Goal: Communication & Community: Answer question/provide support

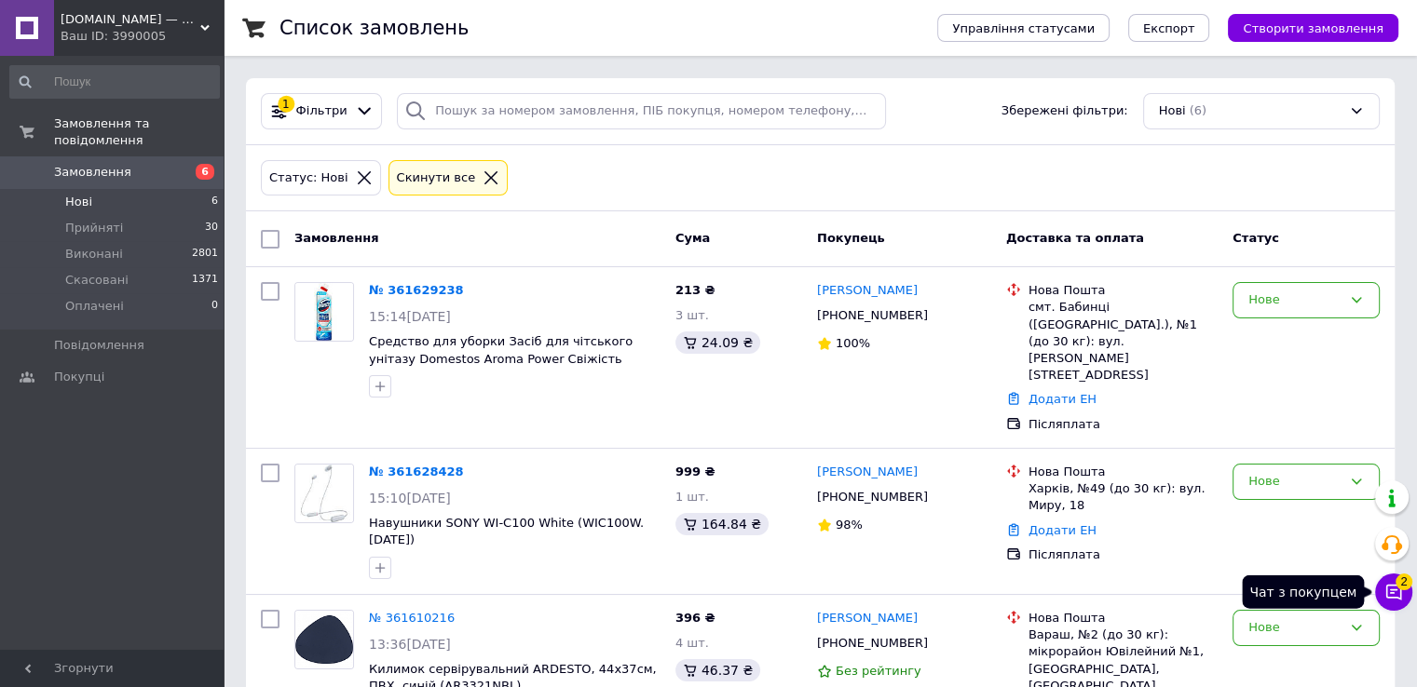
click at [1393, 586] on icon at bounding box center [1393, 592] width 19 height 19
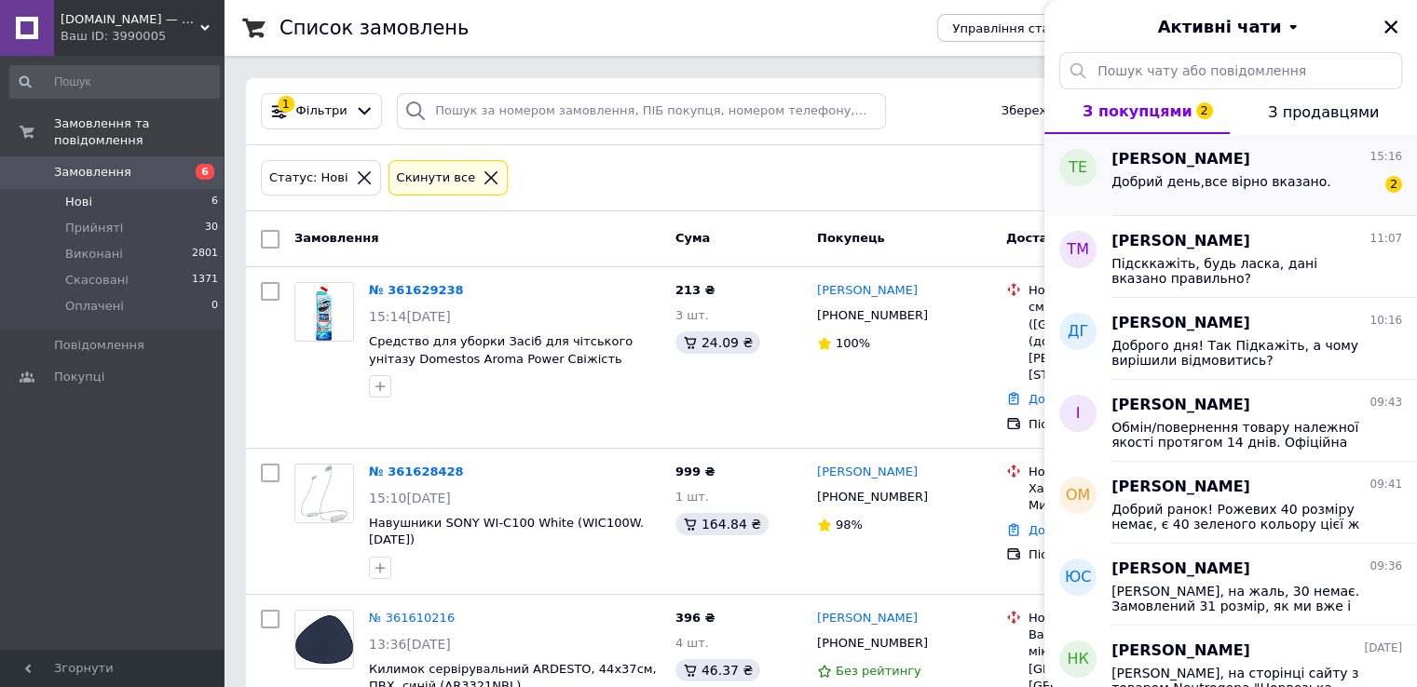
click at [1299, 187] on span "Добрий день,все вірно вказано." at bounding box center [1221, 181] width 220 height 15
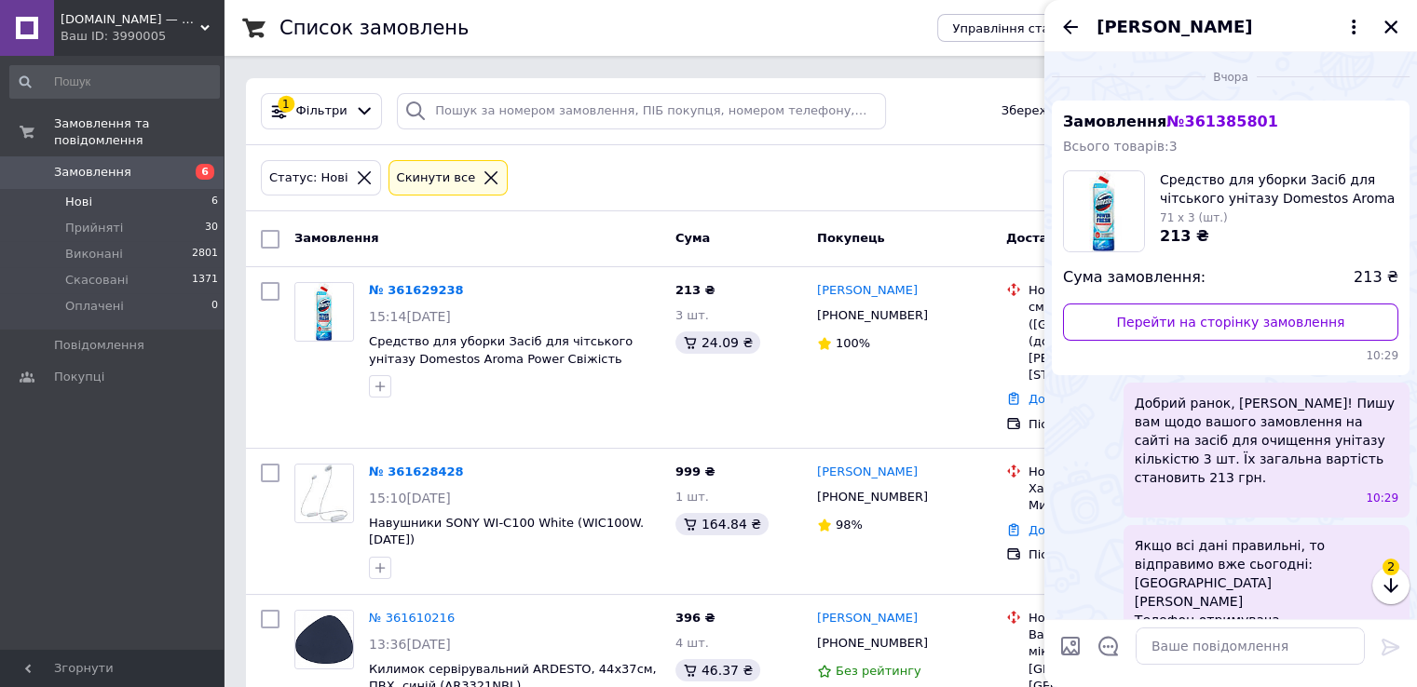
scroll to position [586, 0]
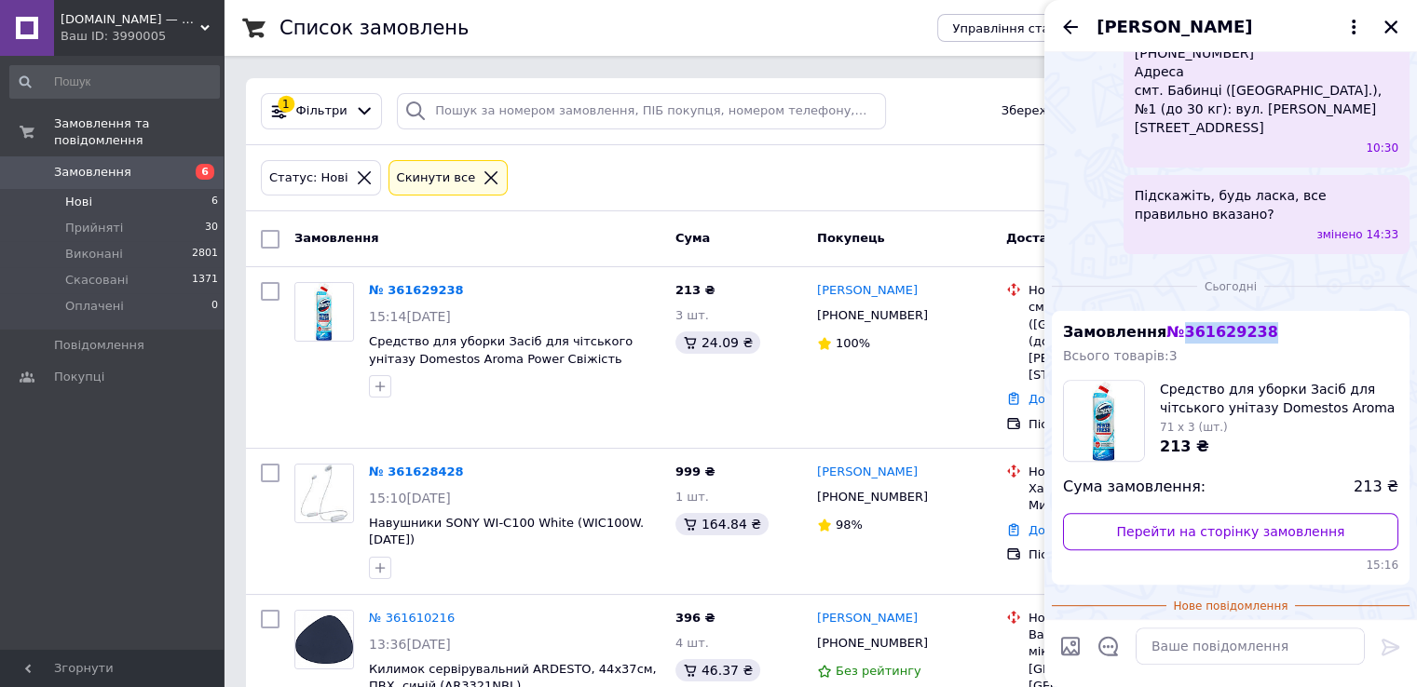
drag, startPoint x: 1261, startPoint y: 269, endPoint x: 1169, endPoint y: 272, distance: 92.3
click at [1169, 311] on div "Замовлення № 361629238 Всього товарів: 3 Средство для уборки Засіб для чітськог…" at bounding box center [1231, 448] width 358 height 275
copy span "361629238"
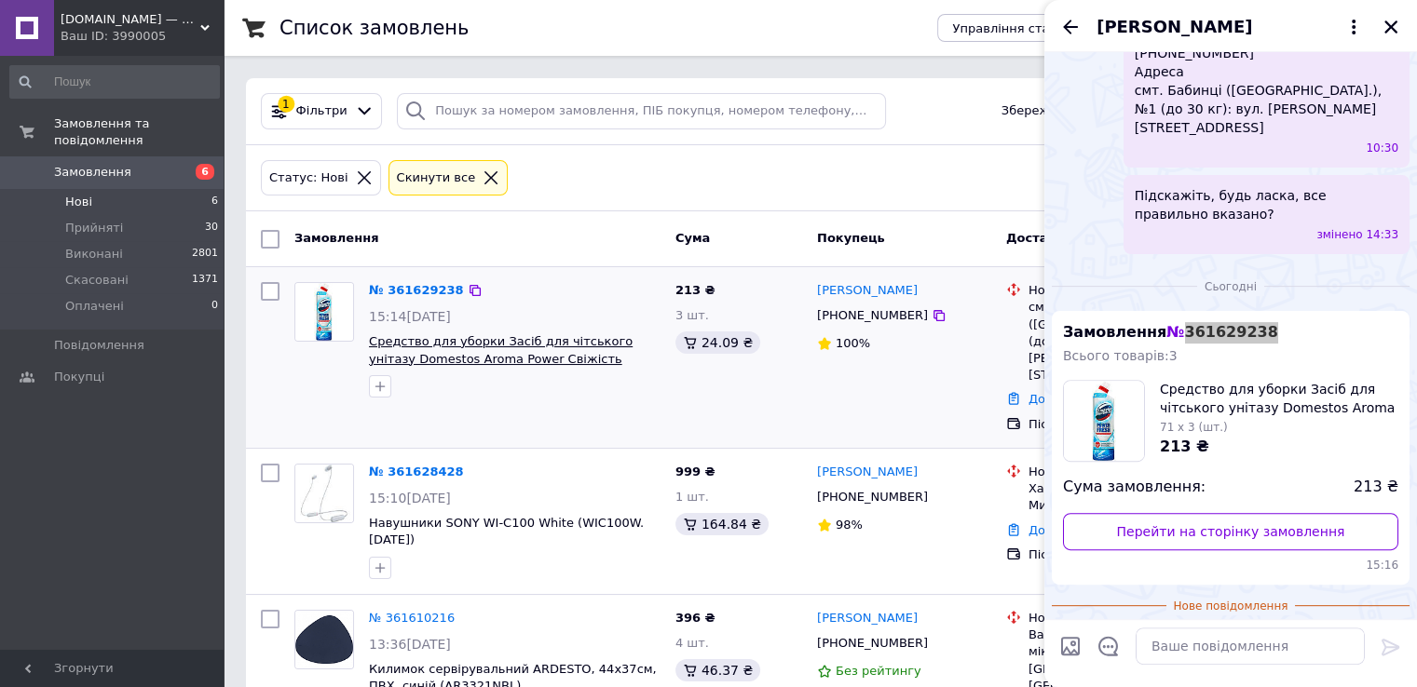
click at [566, 362] on span "Средство для уборки Засіб для чітського унітазу Domestos Aroma Power Свіжість о…" at bounding box center [501, 358] width 264 height 48
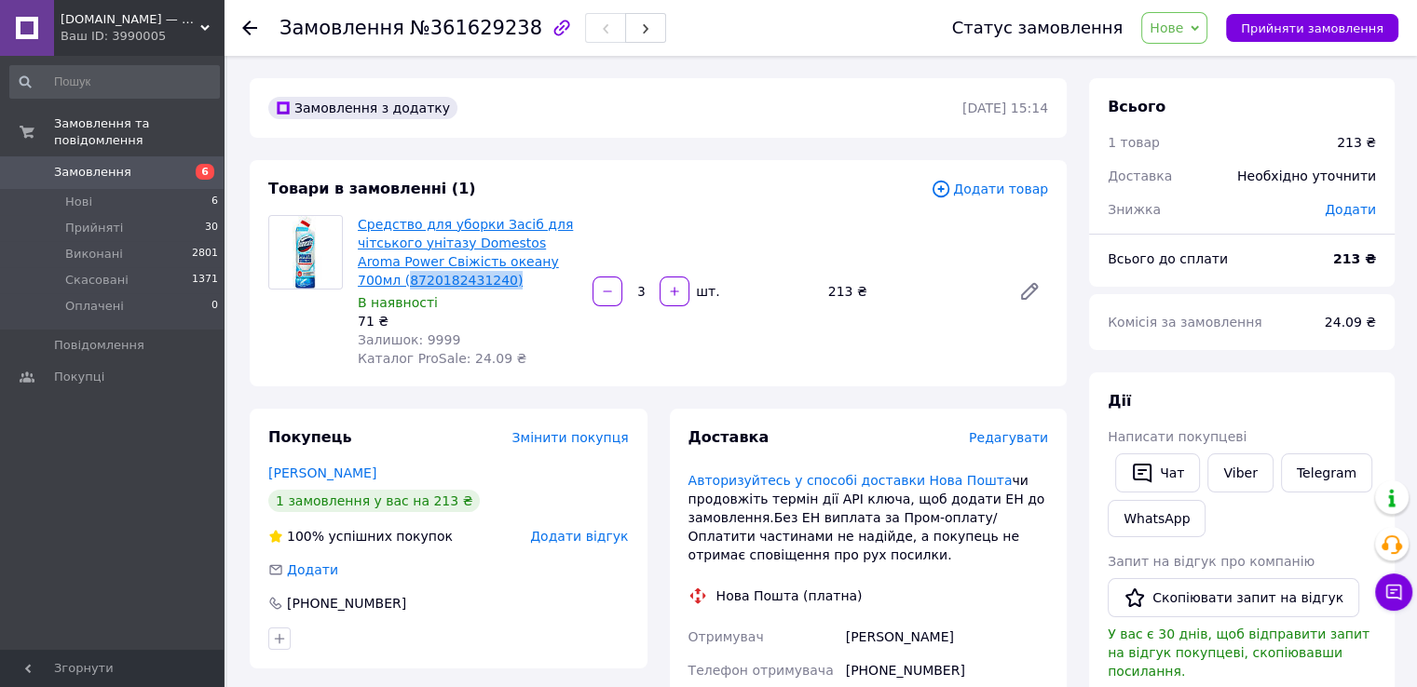
drag, startPoint x: 484, startPoint y: 281, endPoint x: 364, endPoint y: 276, distance: 120.3
click at [364, 276] on span "Средство для уборки Засіб для чітського унітазу Domestos Aroma Power Свіжість о…" at bounding box center [468, 252] width 220 height 75
copy link "8720182431240)"
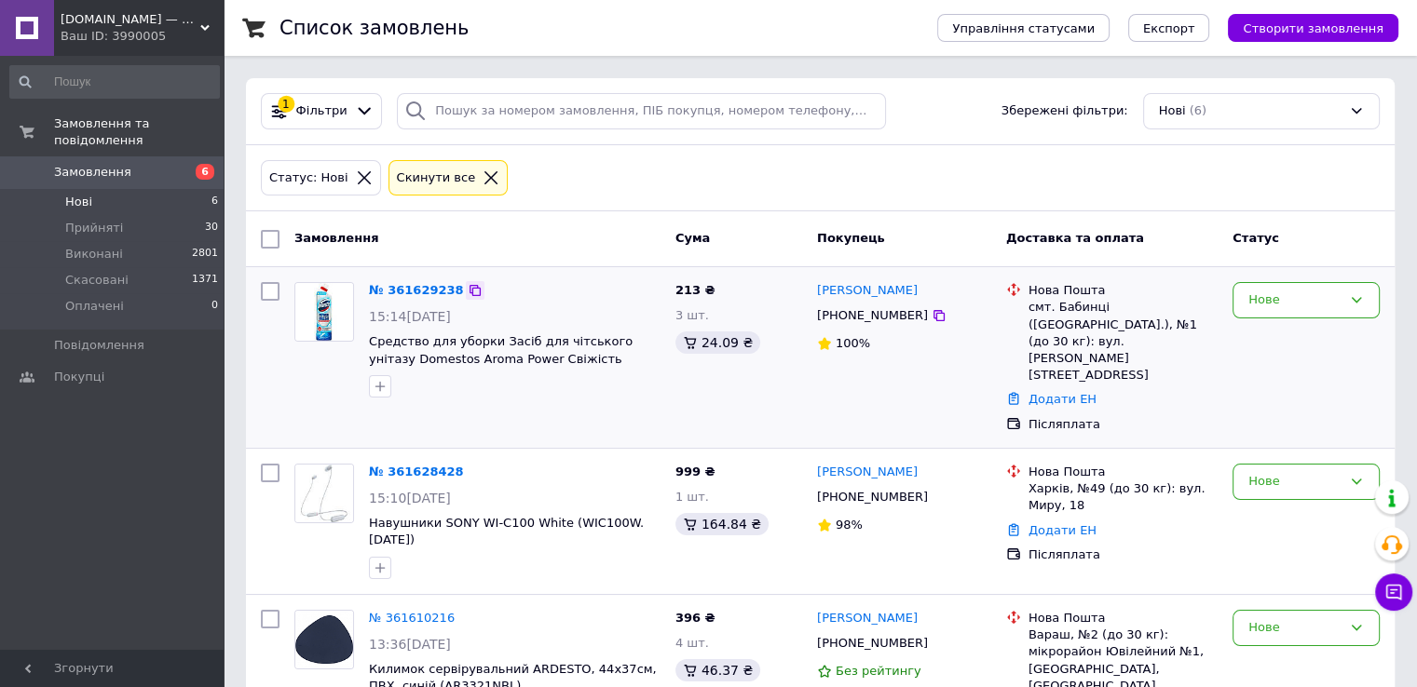
click at [468, 289] on icon at bounding box center [475, 290] width 15 height 15
click at [932, 308] on icon at bounding box center [939, 315] width 15 height 15
drag, startPoint x: 1048, startPoint y: 313, endPoint x: 1095, endPoint y: 310, distance: 47.6
click at [1095, 310] on div "смт. Бабинці ([GEOGRAPHIC_DATA].), №1 (до 30 кг): вул. [PERSON_NAME][STREET_ADD…" at bounding box center [1122, 341] width 189 height 85
copy div "Бабинці"
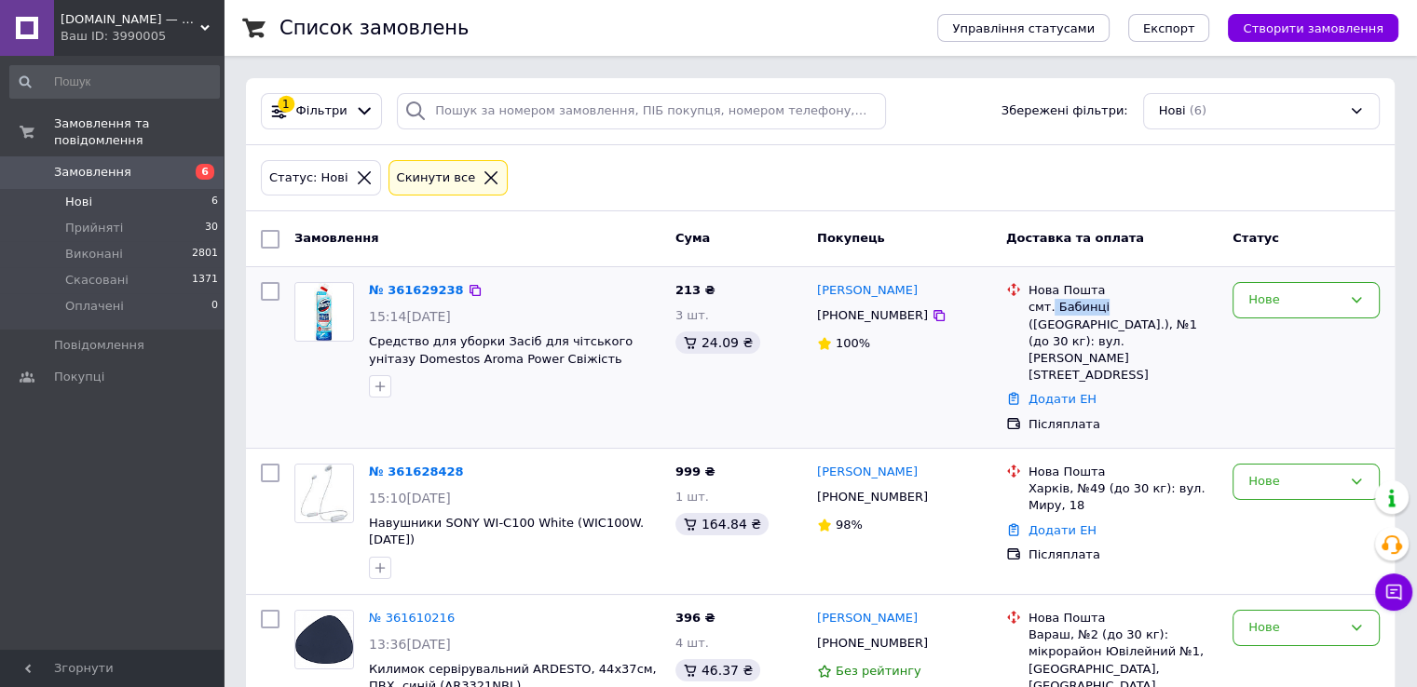
drag, startPoint x: 935, startPoint y: 297, endPoint x: 812, endPoint y: 288, distance: 123.3
click at [812, 288] on div "Татьяна Ероменко +380964430049 100%" at bounding box center [904, 358] width 189 height 166
copy link "Татьяна Ероменко"
drag, startPoint x: 1054, startPoint y: 306, endPoint x: 1097, endPoint y: 305, distance: 42.9
click at [1097, 305] on div "смт. Бабинці ([GEOGRAPHIC_DATA].), №1 (до 30 кг): вул. [PERSON_NAME][STREET_ADD…" at bounding box center [1122, 341] width 189 height 85
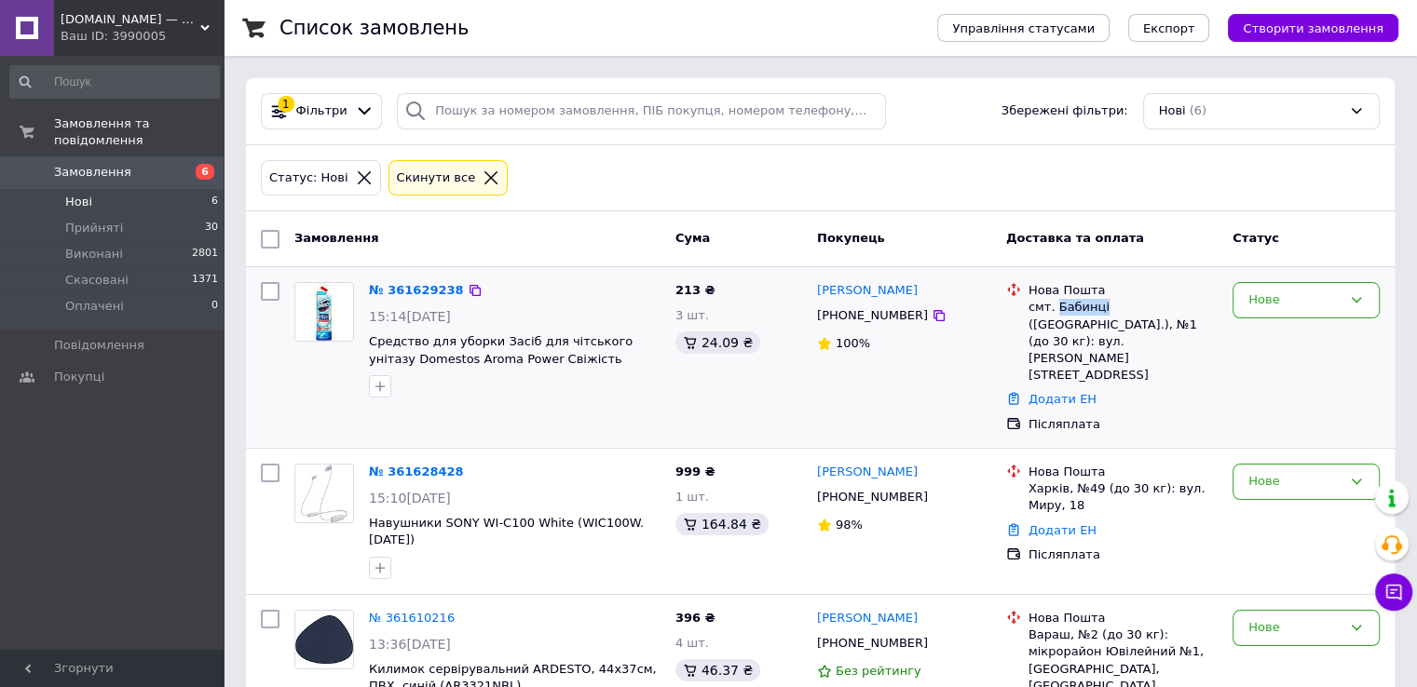
copy div "Бабинці"
click at [1393, 593] on icon at bounding box center [1393, 592] width 19 height 19
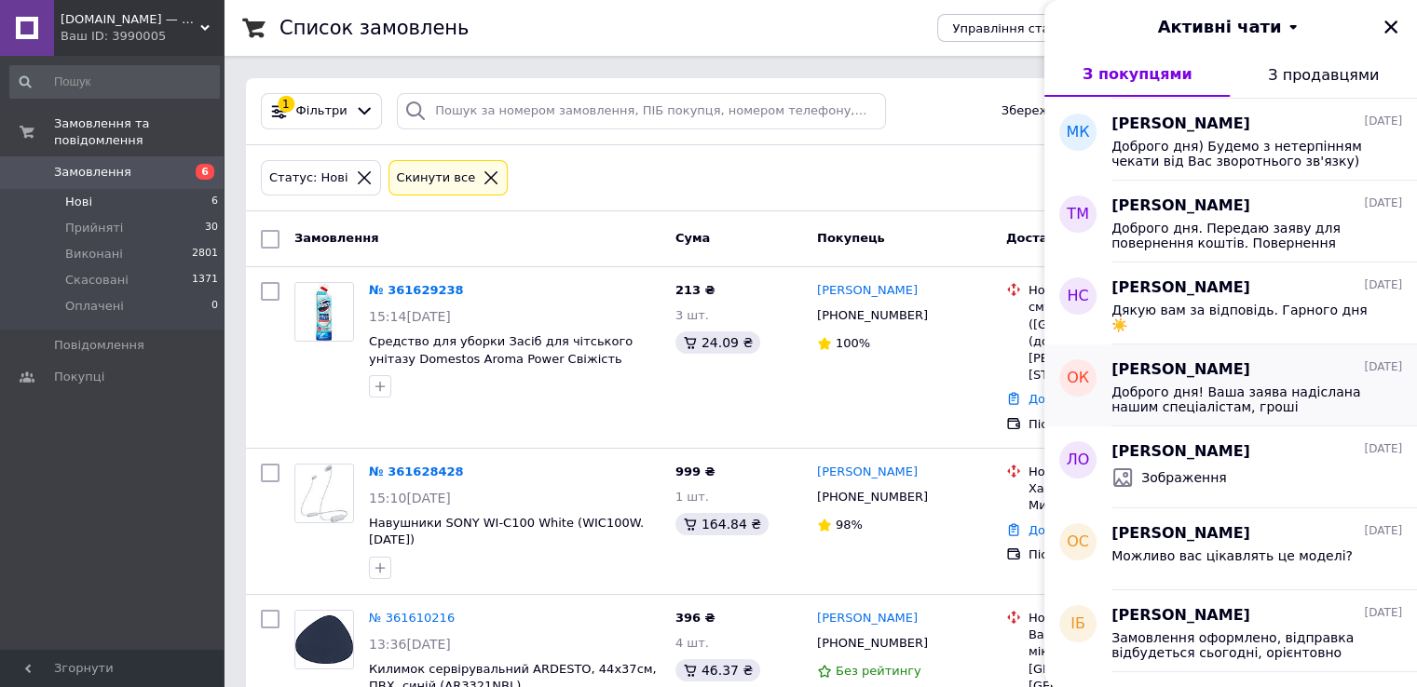
scroll to position [3061, 0]
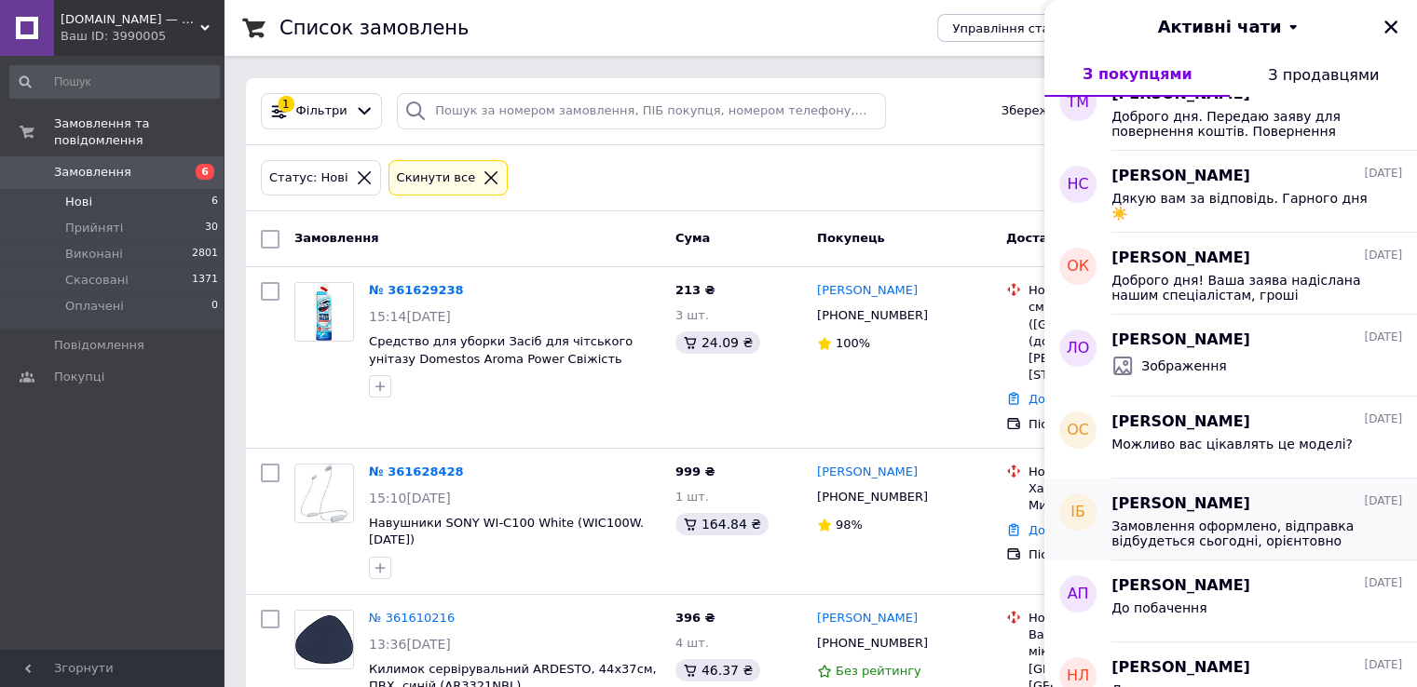
click at [1284, 528] on span "Замовлення оформлено, відправка відбудеться сьогодні, орієнтовно завтра буде вж…" at bounding box center [1243, 534] width 265 height 30
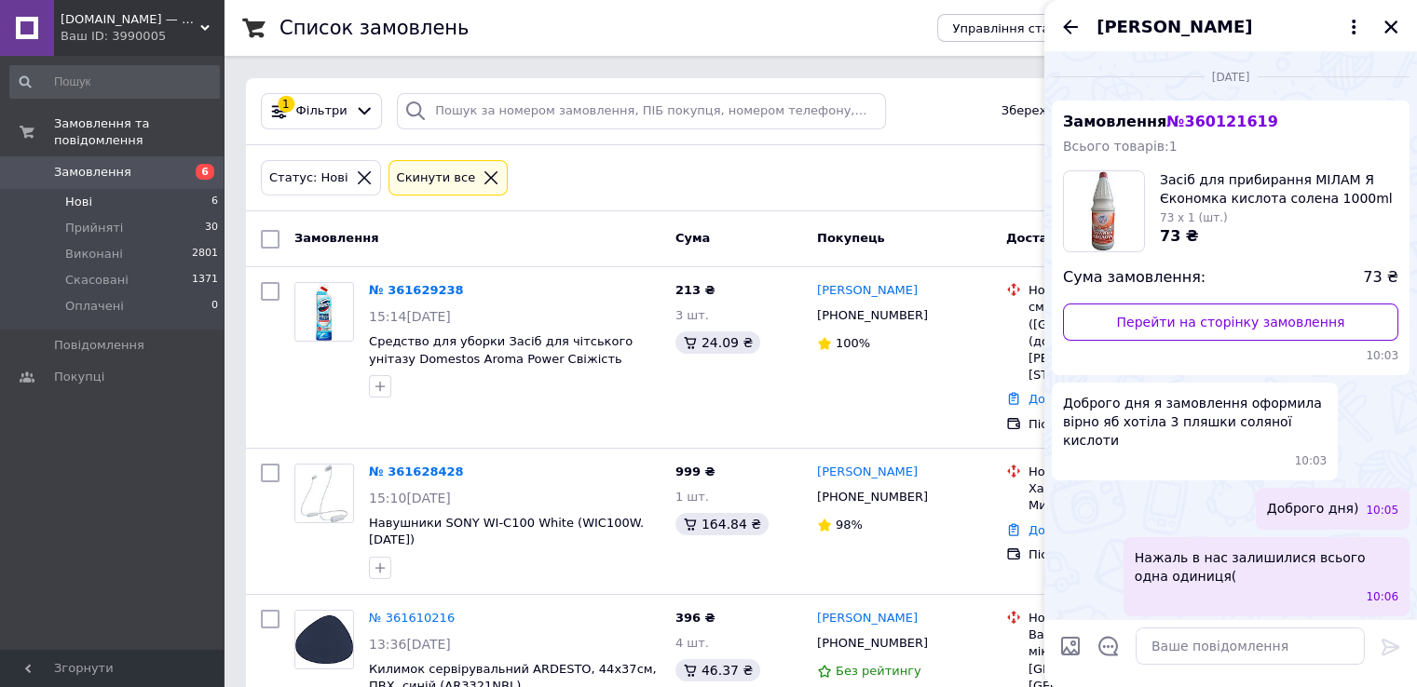
scroll to position [866, 0]
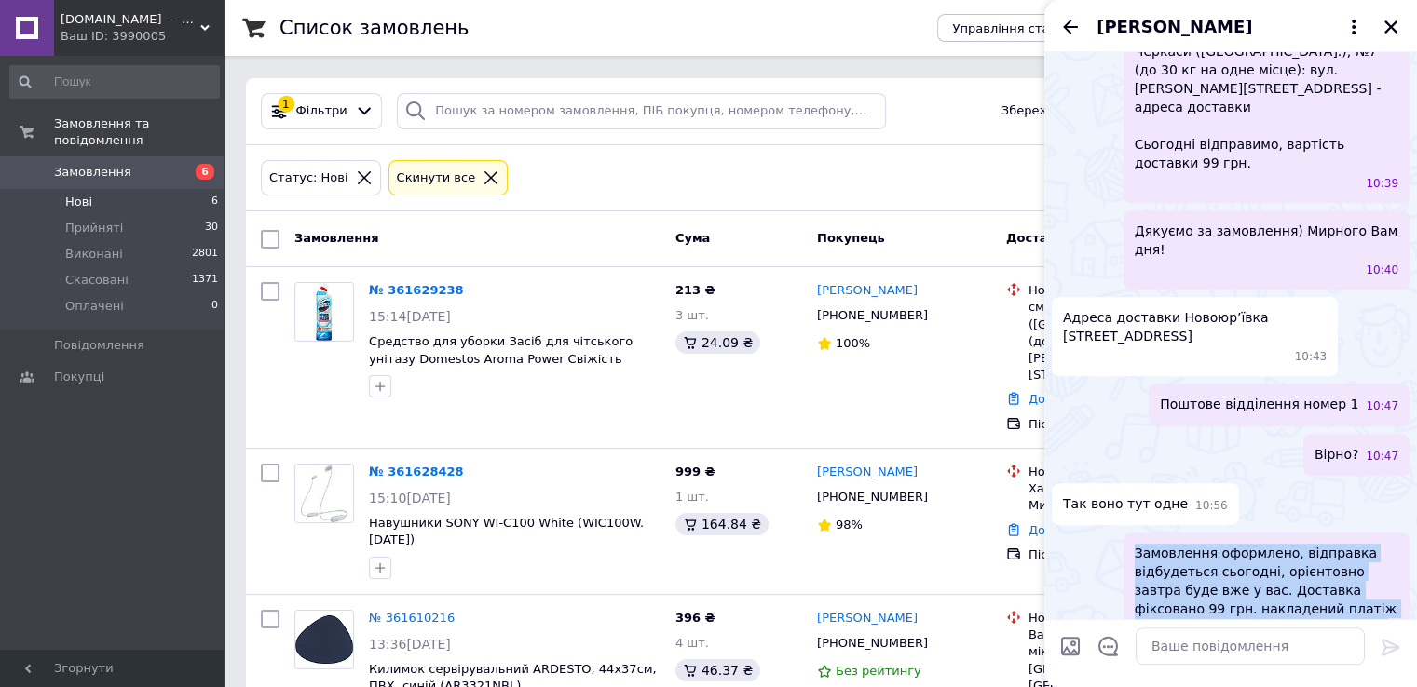
drag, startPoint x: 1136, startPoint y: 491, endPoint x: 1365, endPoint y: 566, distance: 241.3
click at [1365, 566] on span "Замовлення оформлено, відправка відбудеться сьогодні, орієнтовно завтра буде вж…" at bounding box center [1267, 600] width 264 height 112
copy span "Замовлення оформлено, відправка відбудеться сьогодні, орієнтовно завтра буде вж…"
click at [1069, 27] on icon "Назад" at bounding box center [1070, 27] width 15 height 14
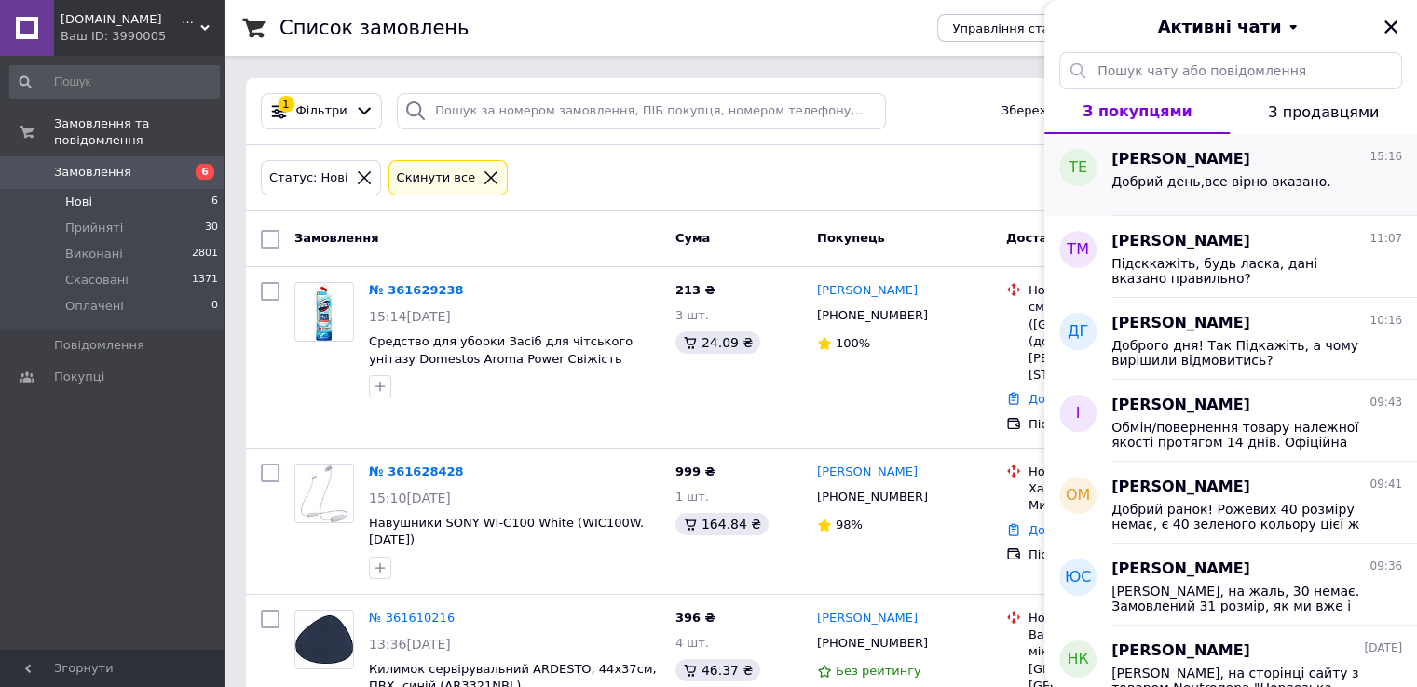
click at [1256, 195] on div "Добрий день,все вірно вказано." at bounding box center [1221, 187] width 220 height 26
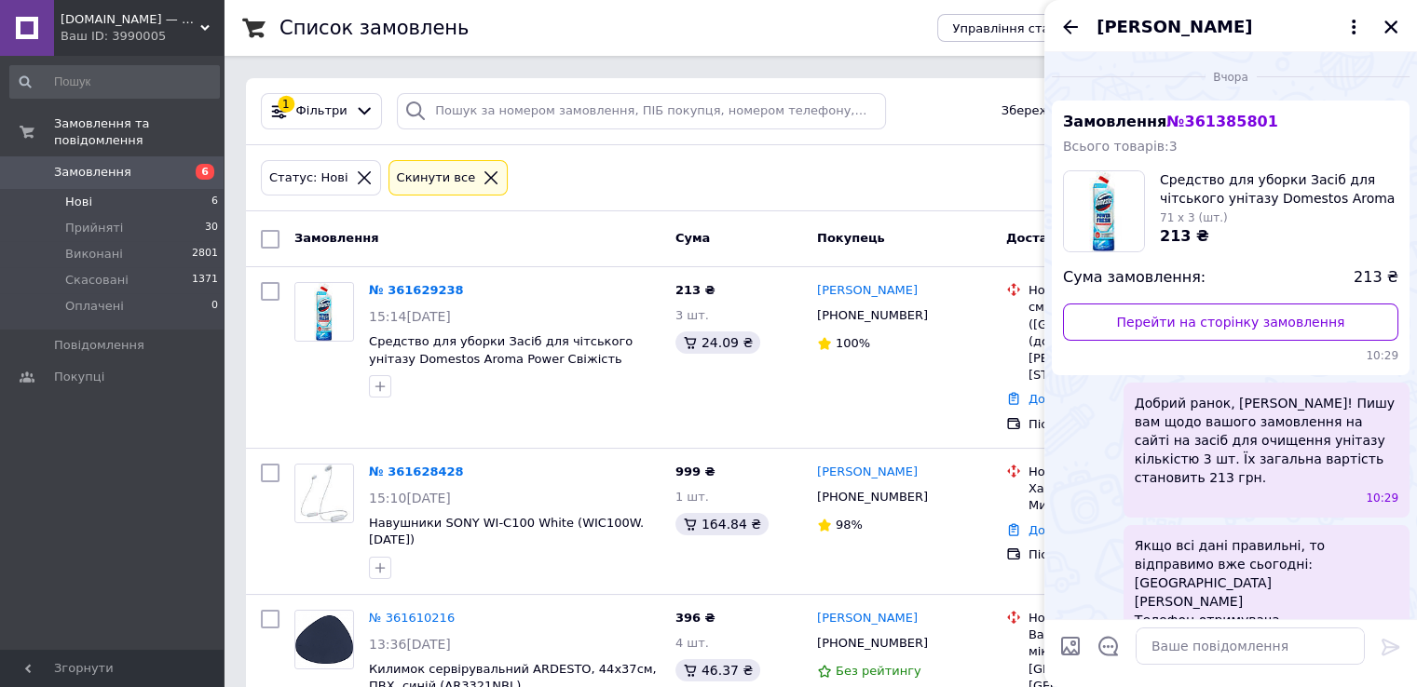
scroll to position [552, 0]
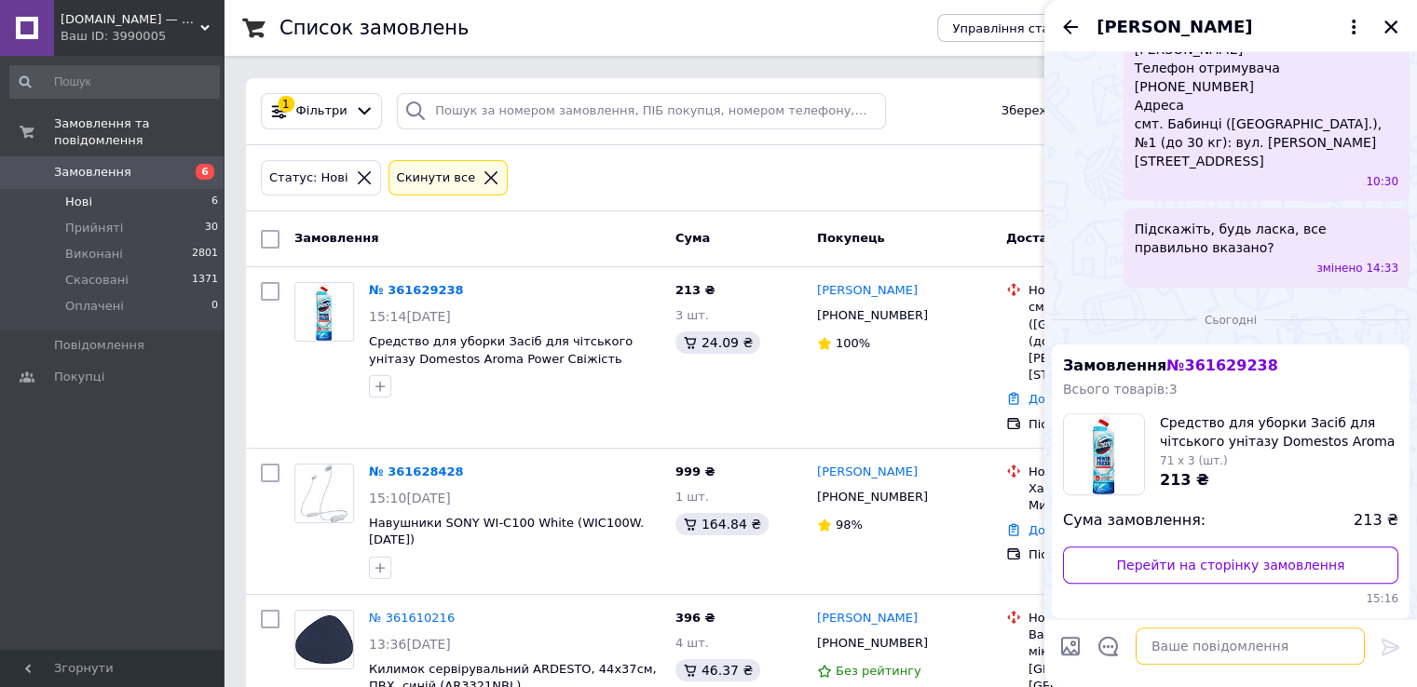
click at [1240, 641] on textarea at bounding box center [1250, 646] width 229 height 37
paste textarea "Замовлення оформлено, відправка відбудеться сьогодні, орієнтовно завтра буде вж…"
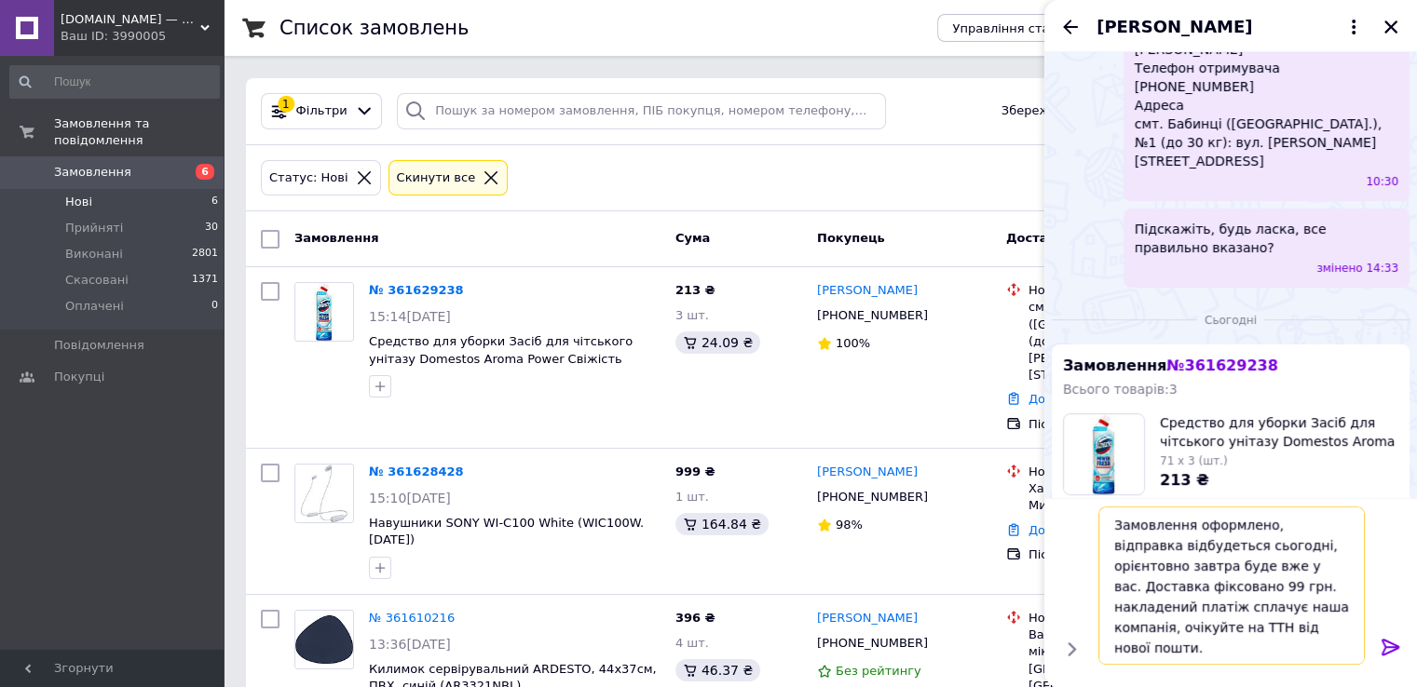
scroll to position [673, 0]
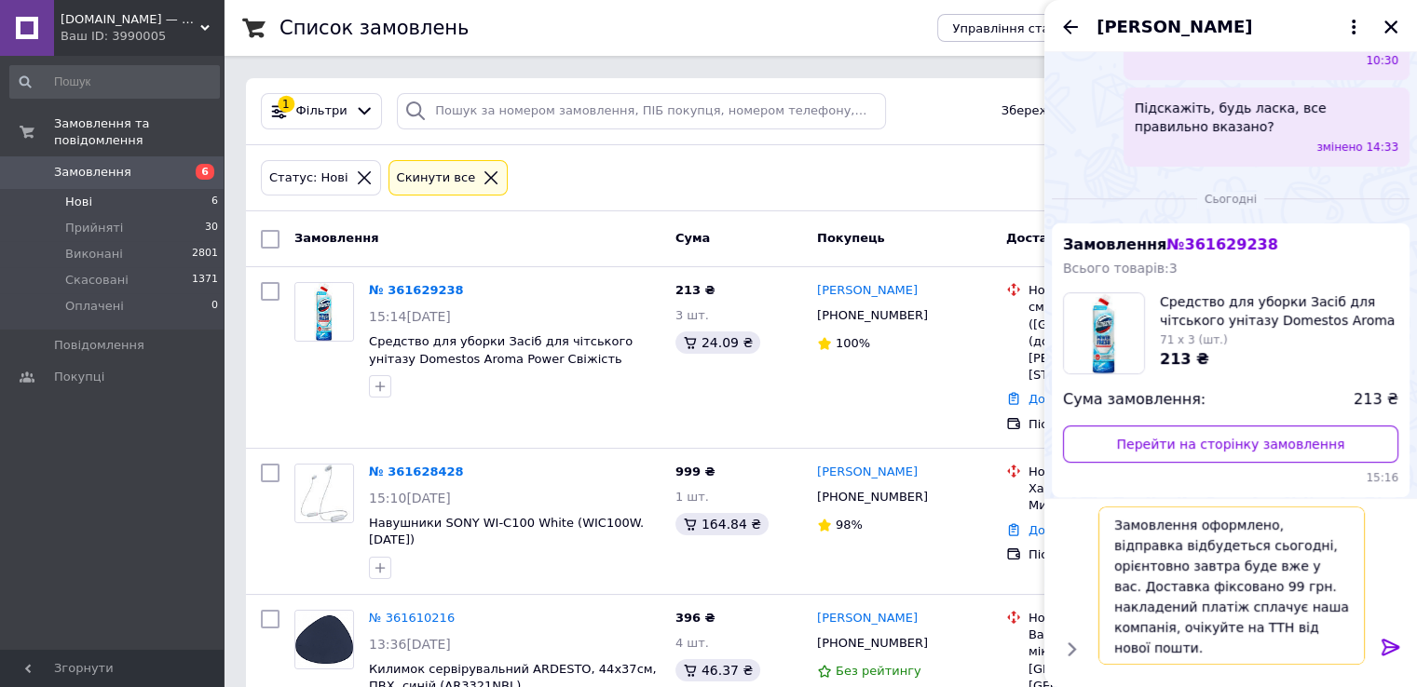
type textarea "Замовлення оформлено, відправка відбудеться сьогодні, орієнтовно завтра буде вж…"
click at [1382, 643] on icon at bounding box center [1390, 647] width 18 height 17
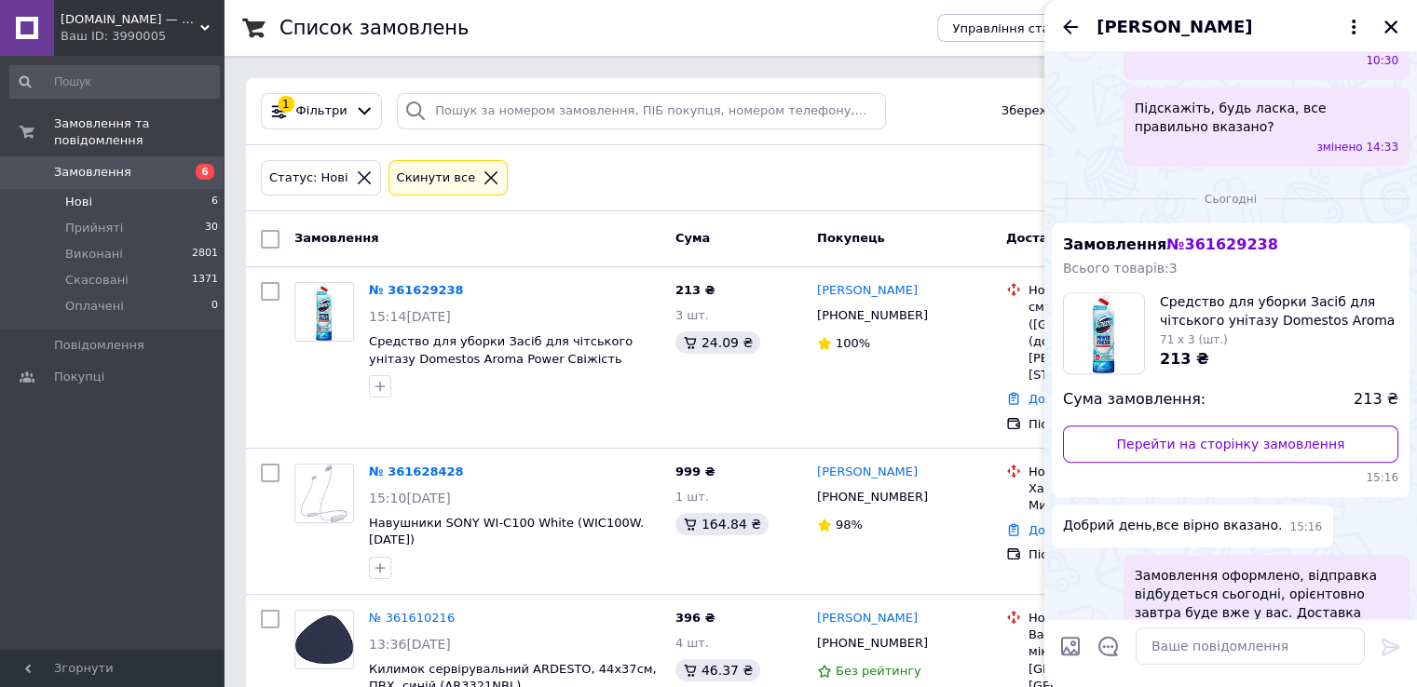
scroll to position [695, 0]
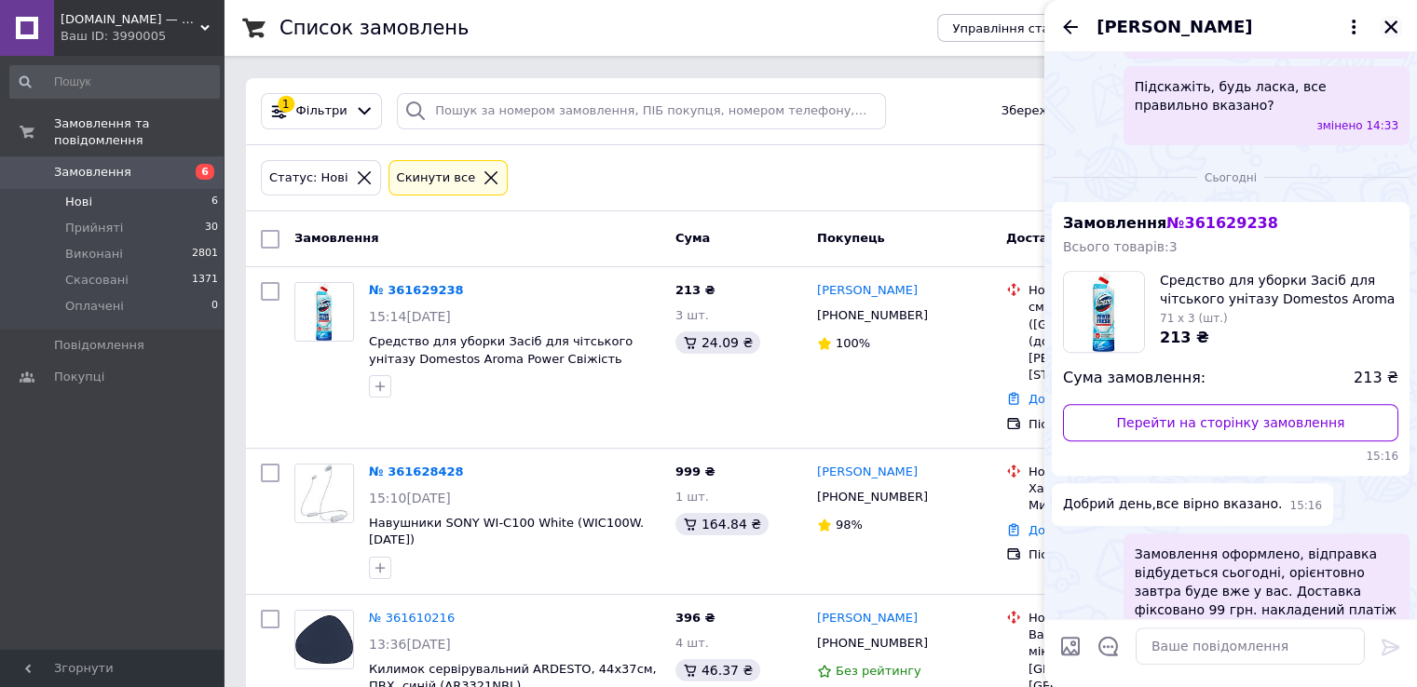
click at [1390, 24] on icon "Закрити" at bounding box center [1390, 27] width 17 height 17
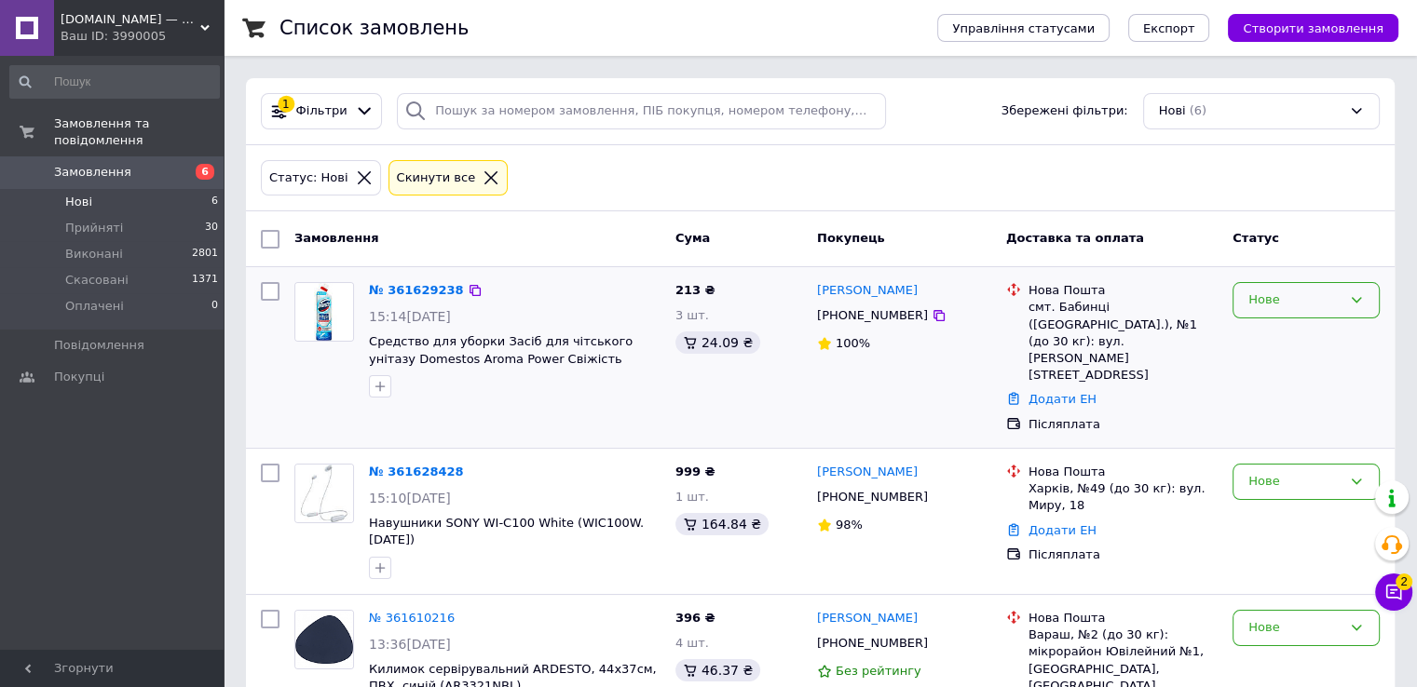
click at [1260, 306] on div "Нове" at bounding box center [1294, 301] width 93 height 20
click at [1267, 334] on li "Прийнято" at bounding box center [1305, 339] width 145 height 34
click at [1394, 589] on icon at bounding box center [1393, 592] width 19 height 19
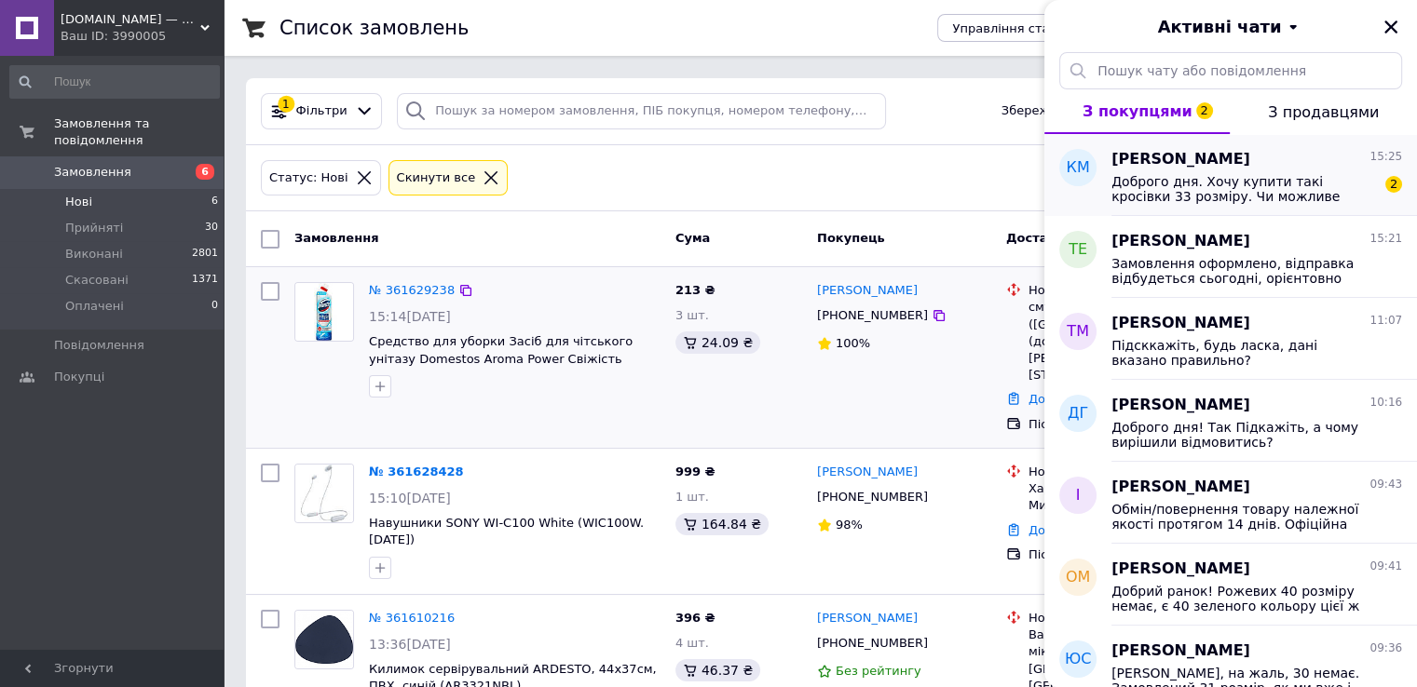
click at [1253, 180] on span "Доброго дня. Хочу купити такі кросівки 33 розміру. Чи можливе повернення, якщо …" at bounding box center [1243, 189] width 265 height 30
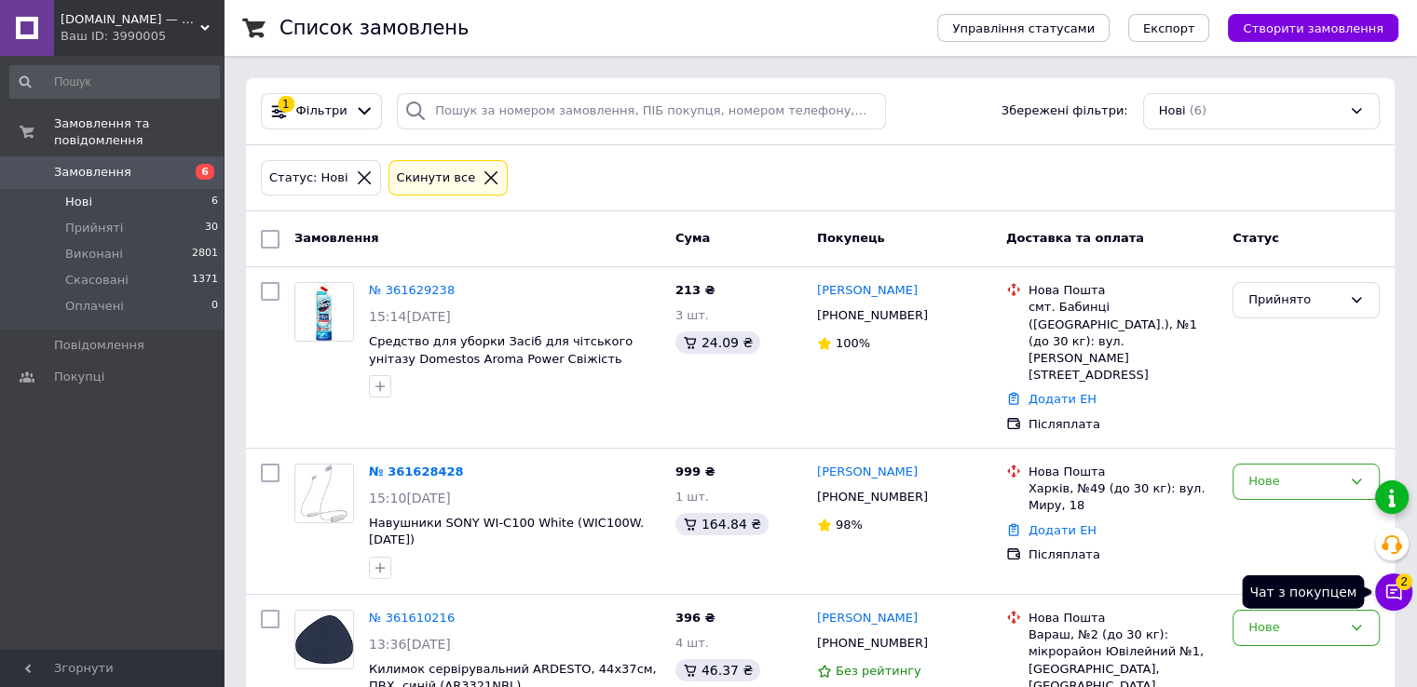
click at [1394, 591] on icon at bounding box center [1393, 592] width 19 height 19
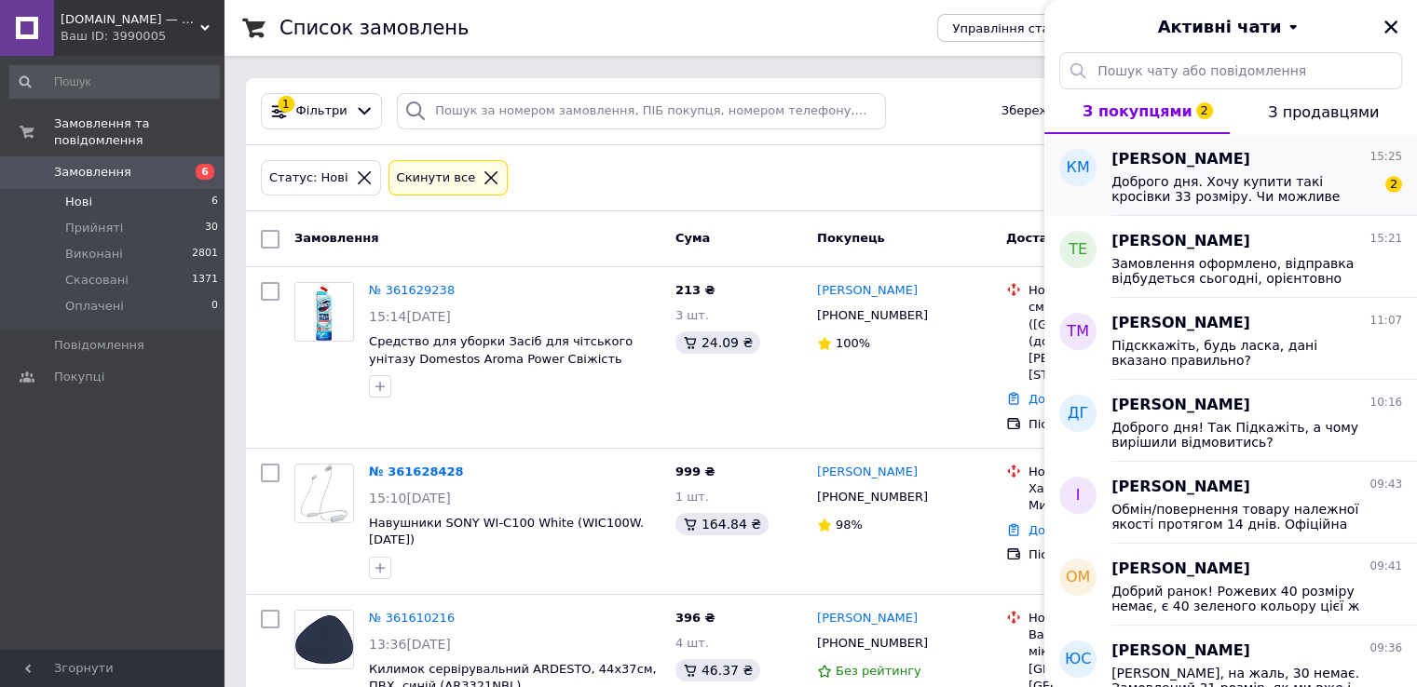
click at [1379, 211] on div "Катерина Мальцева 15:25 Доброго дня. Хочу купити такі кросівки 33 розміру. Чи м…" at bounding box center [1264, 175] width 306 height 82
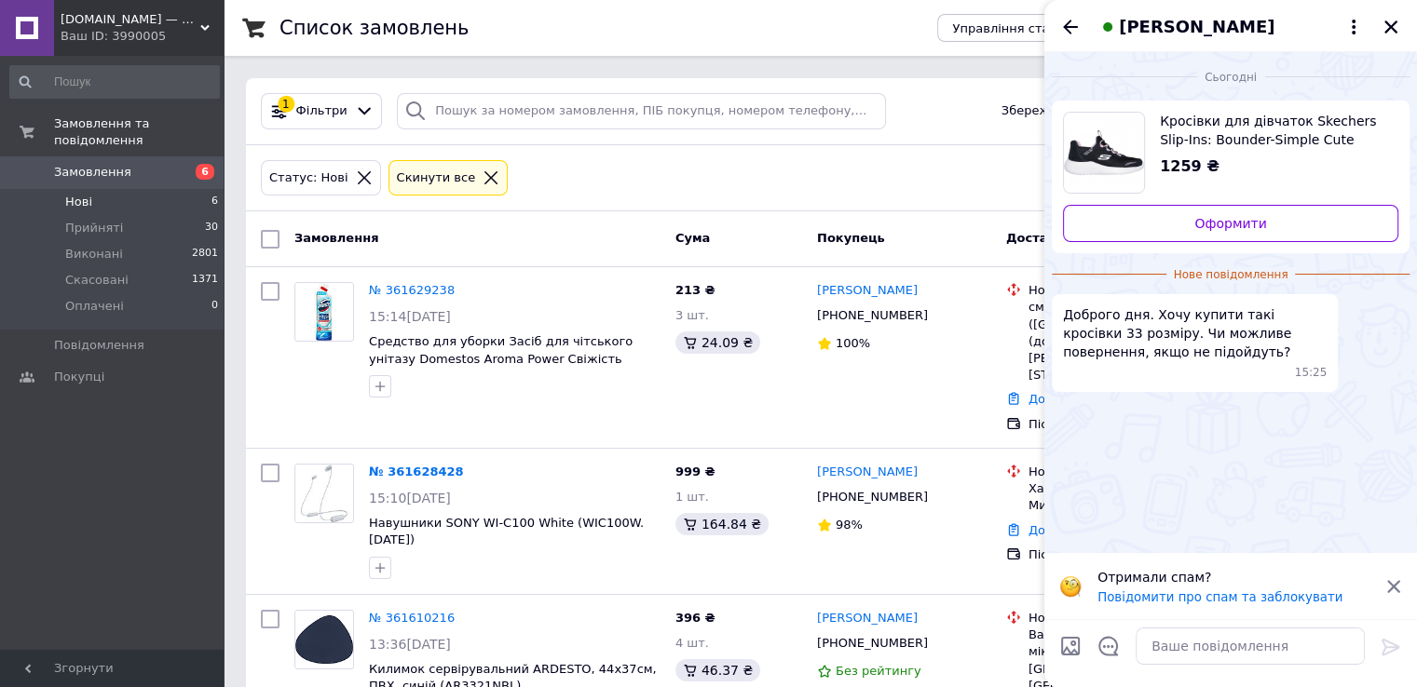
click at [1227, 140] on span "Кросівки для дівчаток Skechers Slip-Ins: Bounder-Simple Cute 303585L BLK 33 (1.…" at bounding box center [1272, 130] width 224 height 37
click at [1175, 640] on textarea at bounding box center [1250, 646] width 229 height 37
type textarea "д"
type textarea "Доброго дня! Так, звичайно"
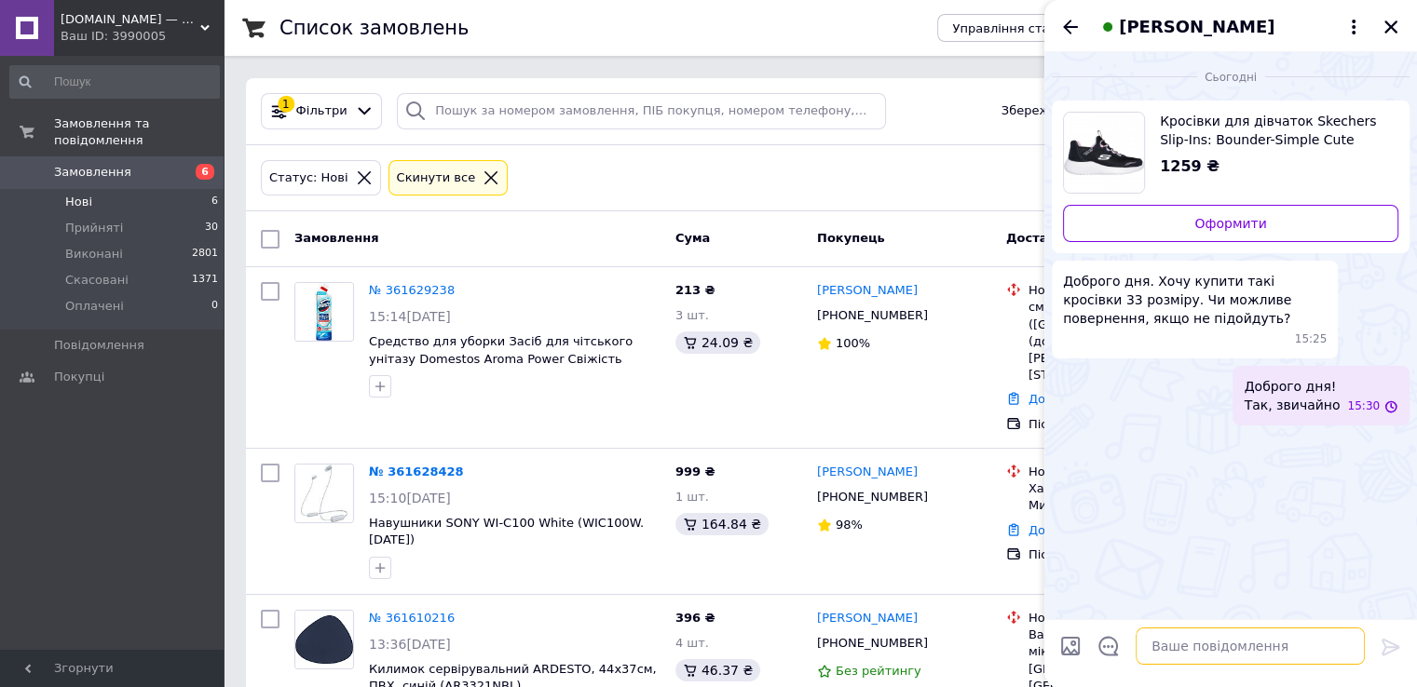
scroll to position [0, 0]
type textarea "я"
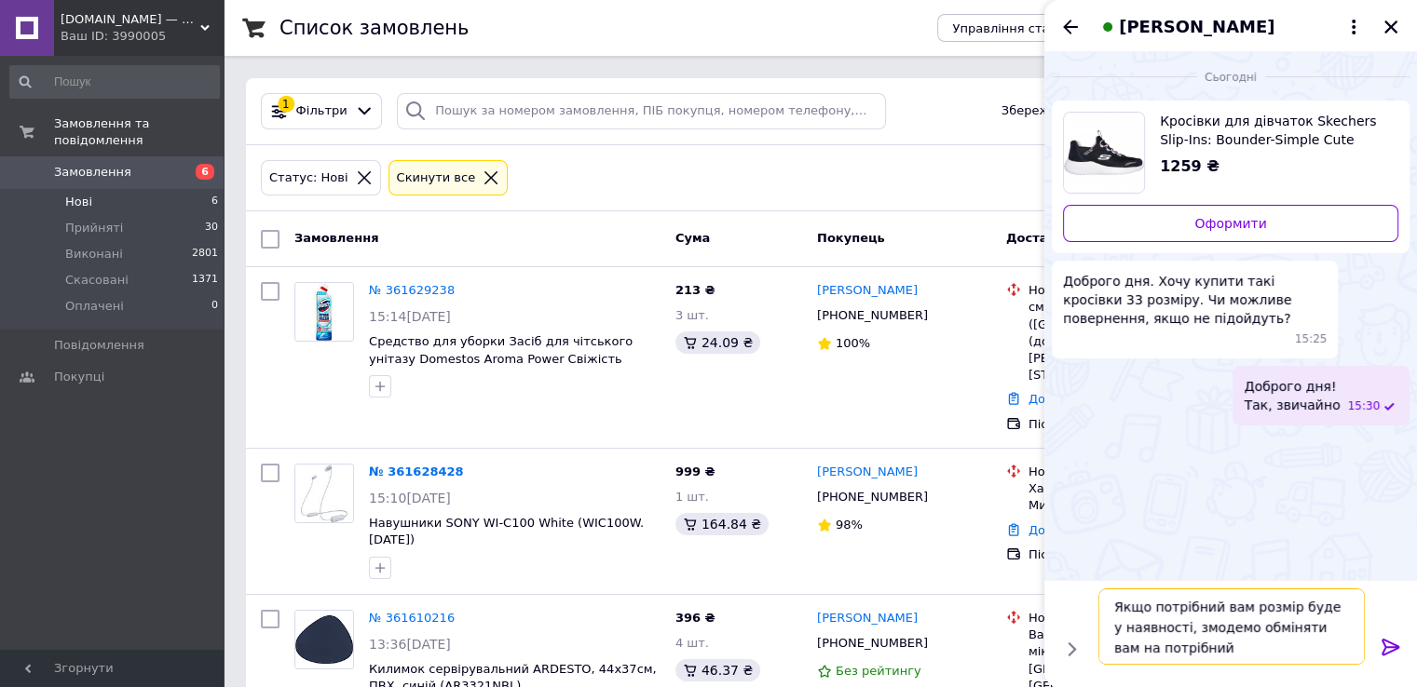
click at [1208, 625] on textarea "Якщо потрібний вам розмір буде у наявності, змодемо обміняти вам на потрібний" at bounding box center [1231, 627] width 266 height 76
click at [1196, 655] on textarea "Якщо потрібний вам розмір буде у наявності, зможемо обміняти вам на потрібний" at bounding box center [1231, 627] width 266 height 76
type textarea "Якщо потрібний вам розмір буде у наявності, зможемо обміняти вам на потрібний р…"
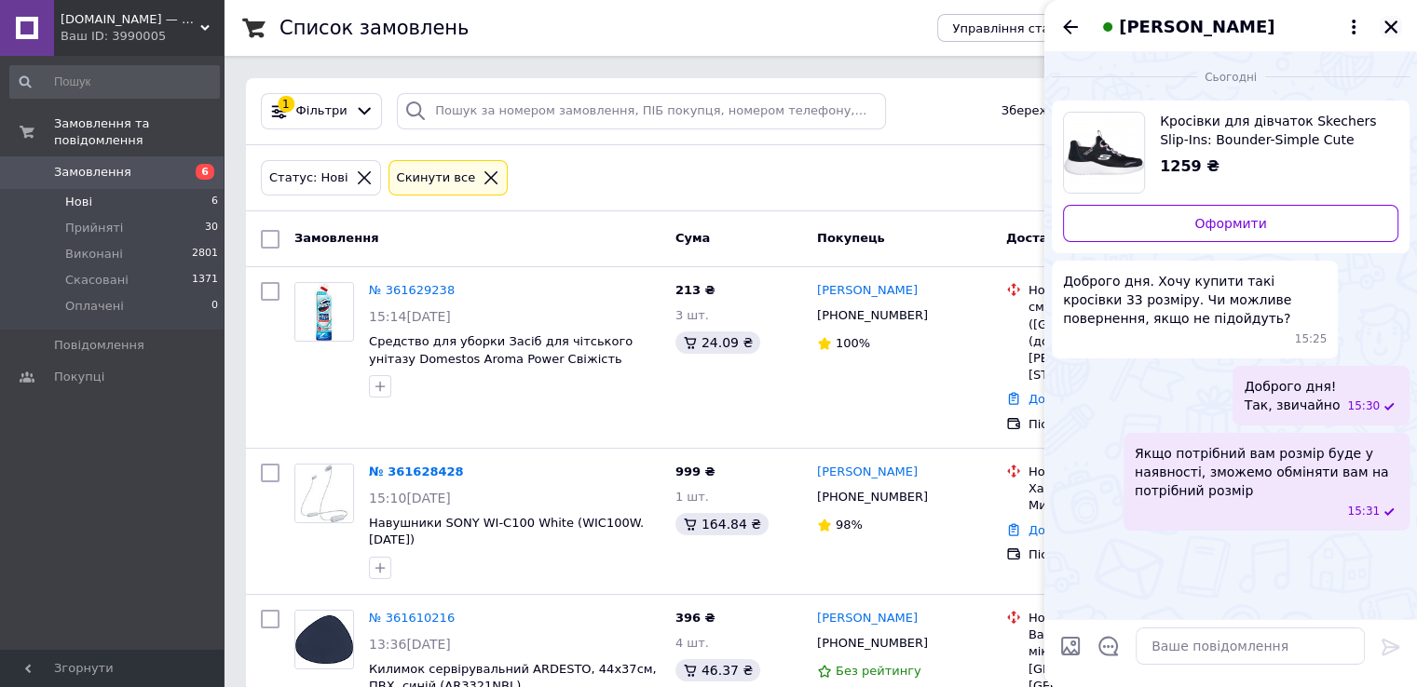
click at [1384, 29] on icon "Закрити" at bounding box center [1390, 27] width 17 height 17
